Goal: Task Accomplishment & Management: Manage account settings

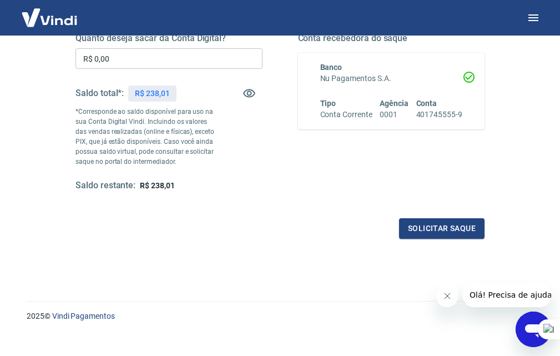
scroll to position [203, 0]
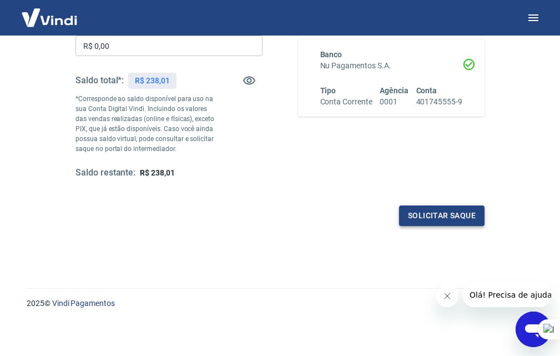
click at [447, 212] on button "Solicitar saque" at bounding box center [442, 215] width 86 height 21
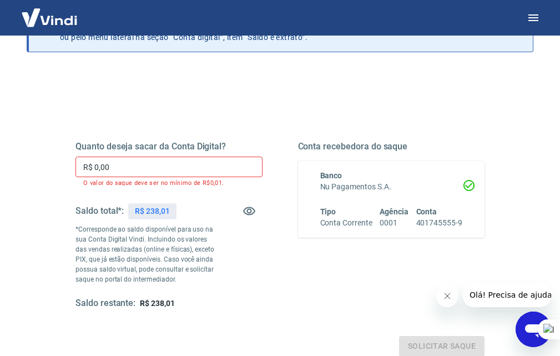
scroll to position [46, 0]
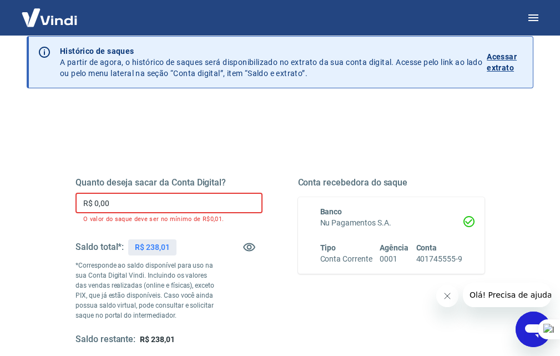
click at [218, 197] on input "R$ 0,00" at bounding box center [169, 203] width 187 height 21
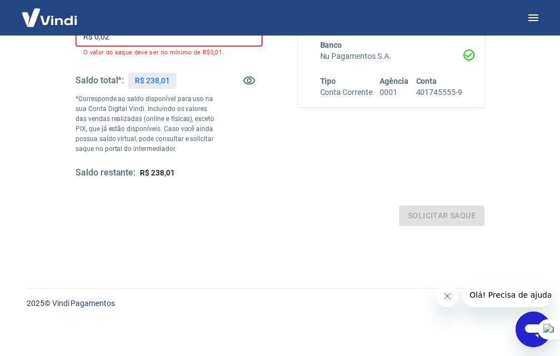
scroll to position [203, 0]
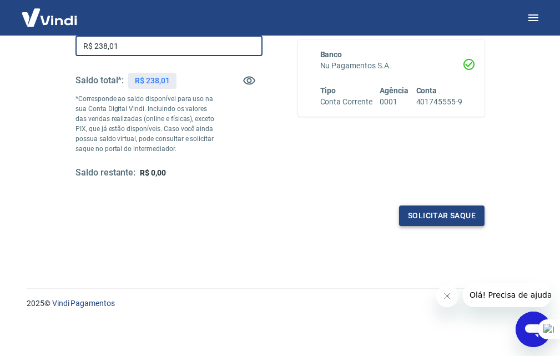
type input "R$ 238,01"
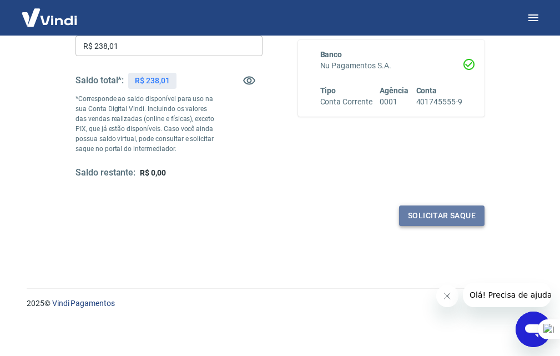
click at [413, 206] on button "Solicitar saque" at bounding box center [442, 215] width 86 height 21
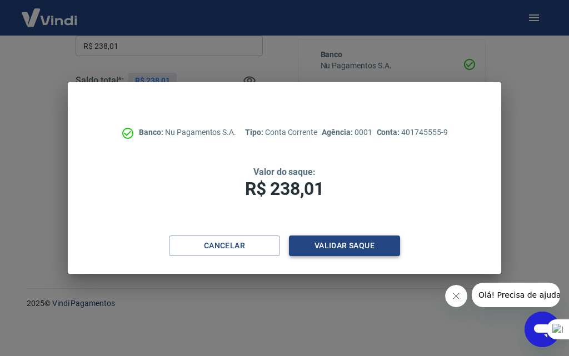
click at [318, 239] on button "Validar saque" at bounding box center [344, 245] width 111 height 21
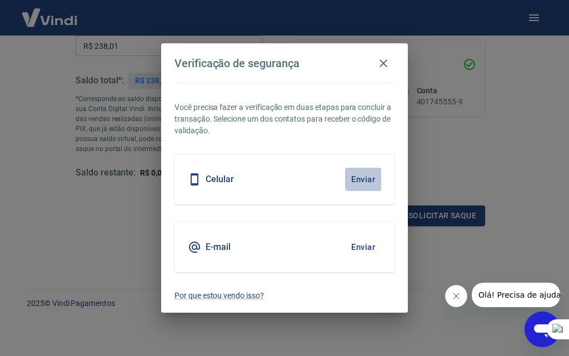
click at [363, 180] on button "Enviar" at bounding box center [363, 179] width 36 height 23
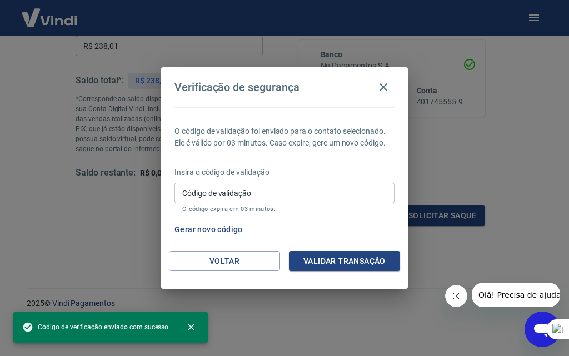
click at [325, 199] on input "Código de validação" at bounding box center [284, 193] width 220 height 21
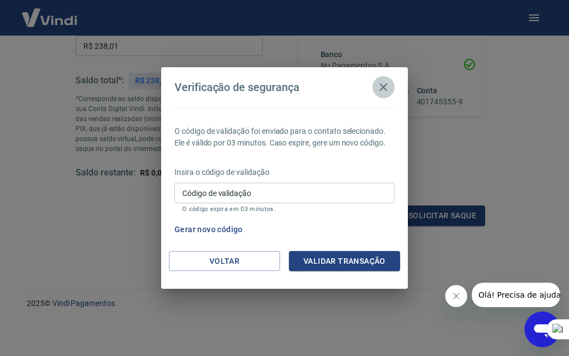
click at [381, 97] on button "button" at bounding box center [383, 87] width 22 height 22
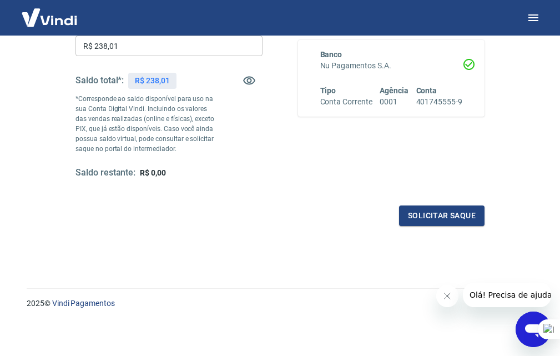
click at [511, 219] on div "Quanto deseja sacar da Conta Digital? R$ 238,01 ​ Saldo total*: R$ 238,01 *Corr…" at bounding box center [280, 105] width 463 height 268
click at [458, 218] on button "Solicitar saque" at bounding box center [442, 215] width 86 height 21
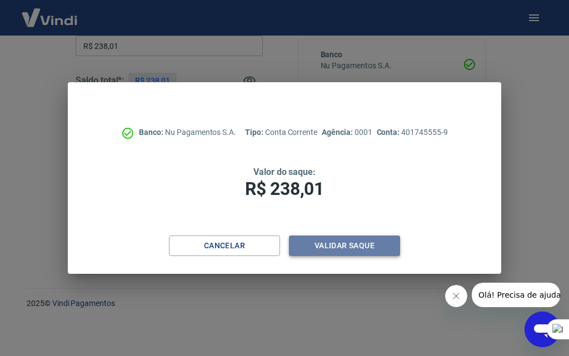
click at [333, 240] on button "Validar saque" at bounding box center [344, 245] width 111 height 21
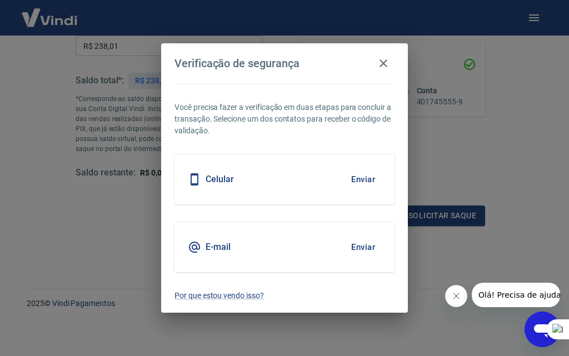
click at [241, 193] on div "Celular Enviar" at bounding box center [284, 179] width 220 height 50
click at [198, 178] on icon at bounding box center [194, 179] width 8 height 12
click at [352, 181] on button "Enviar" at bounding box center [363, 179] width 36 height 23
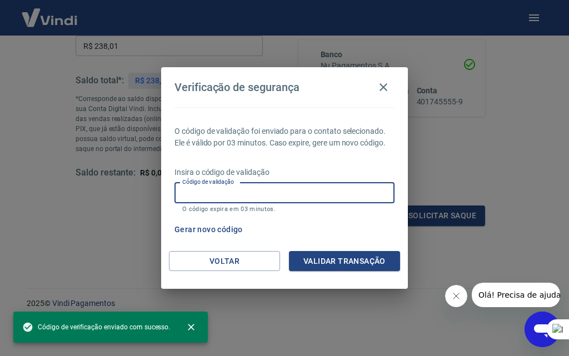
click at [314, 199] on input "Código de validação" at bounding box center [284, 193] width 220 height 21
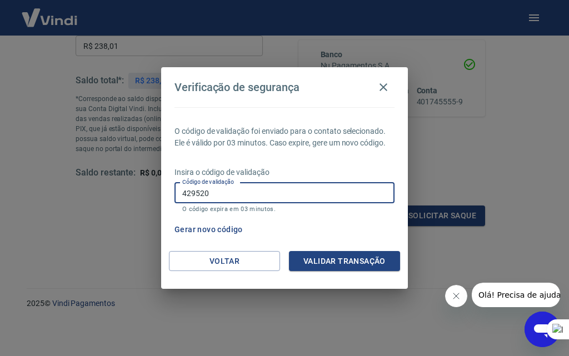
type input "429520"
click at [326, 254] on button "Validar transação" at bounding box center [344, 261] width 111 height 21
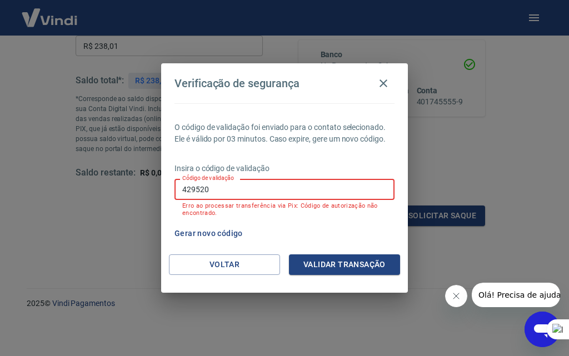
click at [234, 194] on input "429520" at bounding box center [284, 189] width 220 height 21
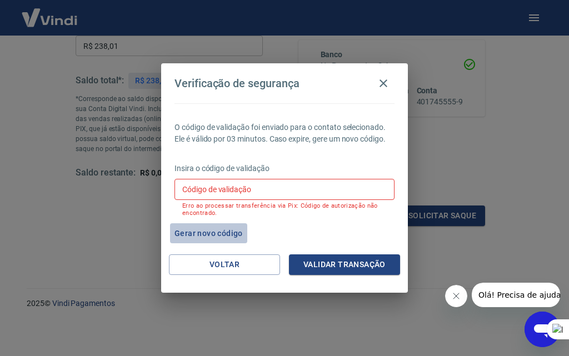
click at [224, 234] on button "Gerar novo código" at bounding box center [208, 233] width 77 height 21
click at [229, 230] on button "Gerar novo código" at bounding box center [208, 233] width 77 height 21
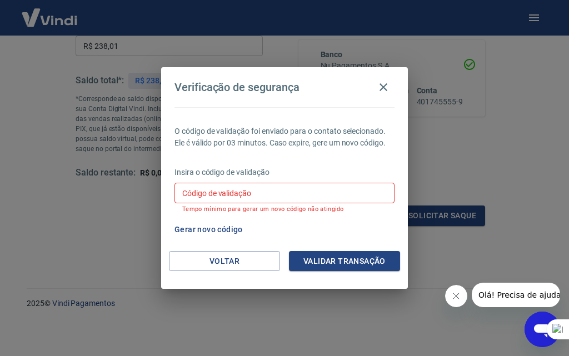
click at [294, 230] on div "Gerar novo código" at bounding box center [282, 229] width 224 height 21
click at [299, 185] on input "Código de validação" at bounding box center [284, 193] width 220 height 21
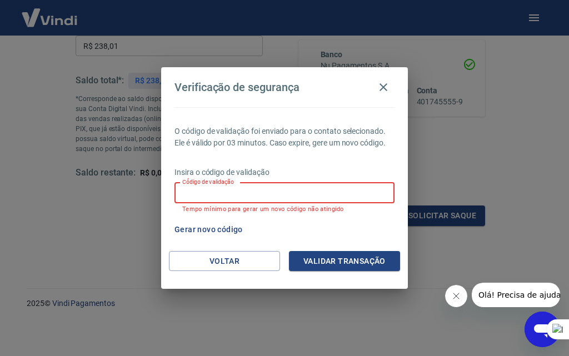
click at [299, 185] on input "Código de validação" at bounding box center [284, 193] width 220 height 21
type input "533413"
click at [373, 271] on button "Validar transação" at bounding box center [344, 261] width 111 height 21
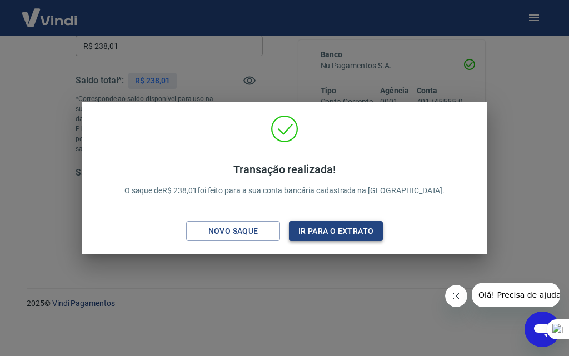
click at [349, 222] on button "Ir para o extrato" at bounding box center [336, 231] width 94 height 21
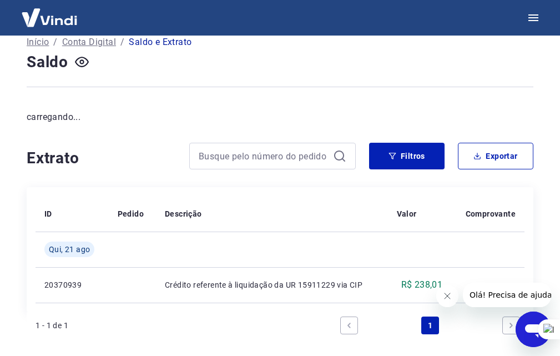
scroll to position [123, 0]
